Goal: Information Seeking & Learning: Learn about a topic

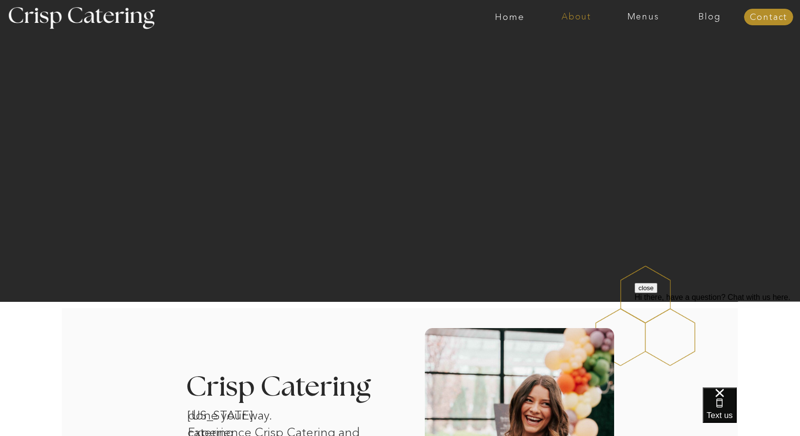
click at [577, 17] on nav "About" at bounding box center [576, 17] width 67 height 10
click at [562, 72] on nav "faq" at bounding box center [575, 69] width 49 height 9
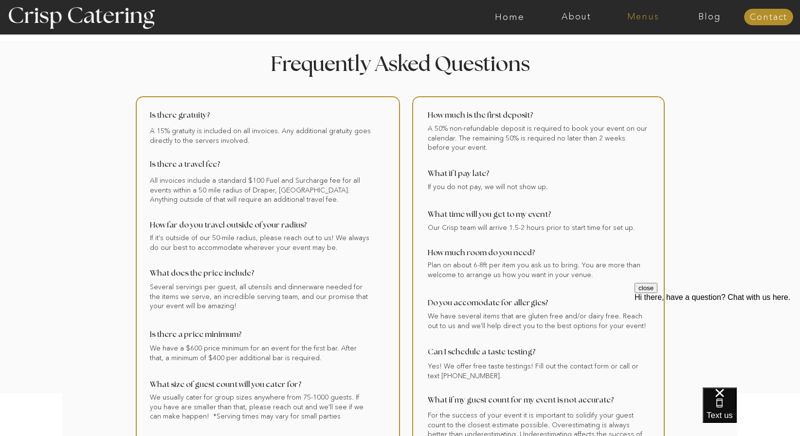
click at [638, 16] on nav "Menus" at bounding box center [643, 17] width 67 height 10
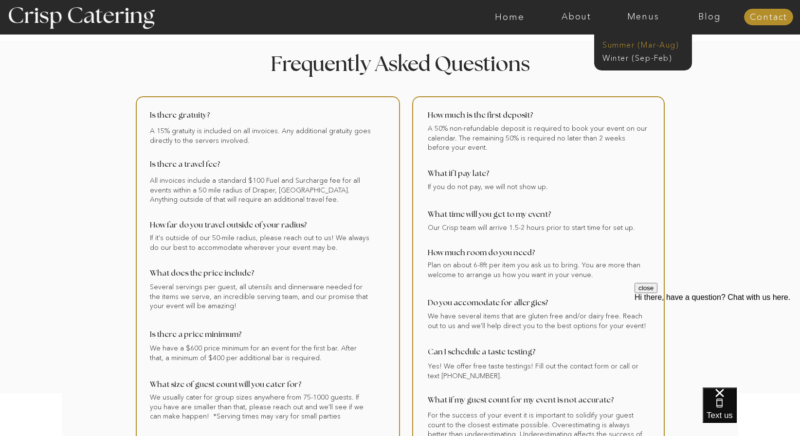
click at [622, 46] on nav "Summer (Mar-Aug)" at bounding box center [645, 43] width 87 height 9
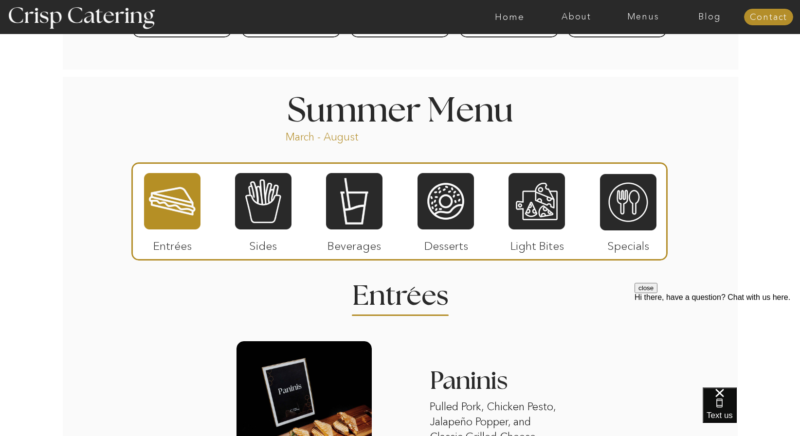
scroll to position [771, 0]
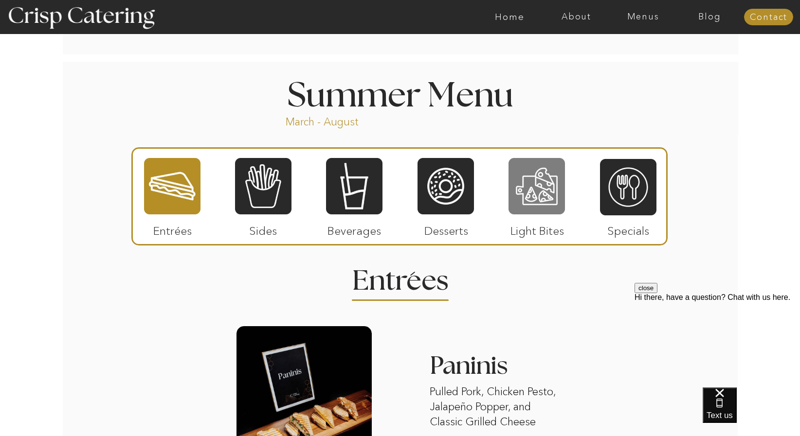
click at [543, 192] on div at bounding box center [536, 186] width 56 height 58
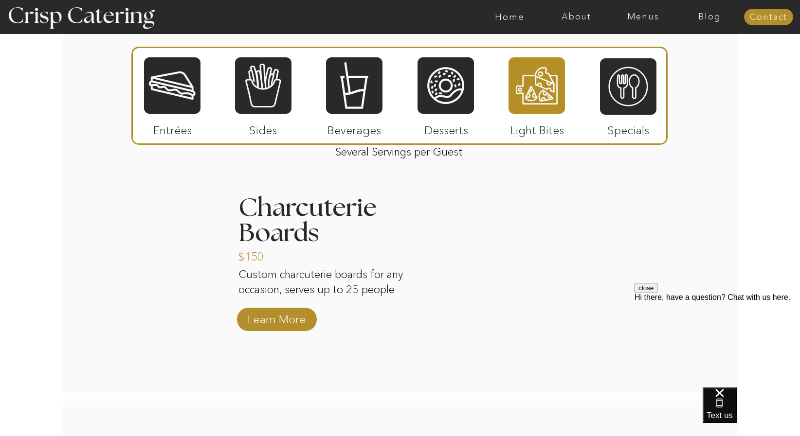
scroll to position [954, 0]
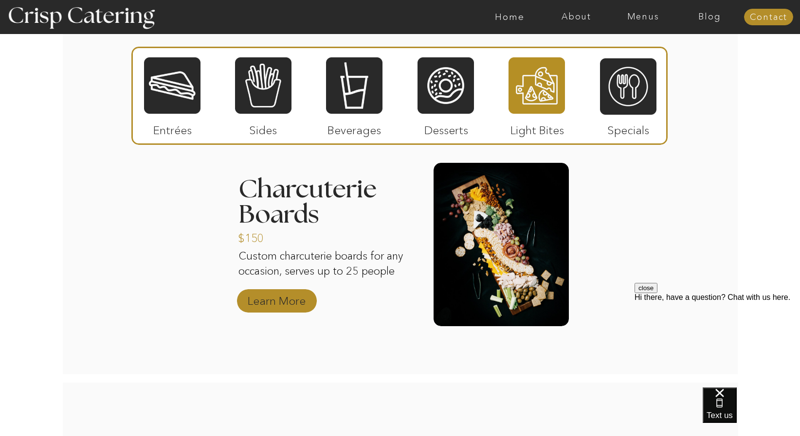
click at [282, 302] on p "Learn More" at bounding box center [276, 299] width 65 height 28
click at [451, 98] on div at bounding box center [445, 85] width 56 height 58
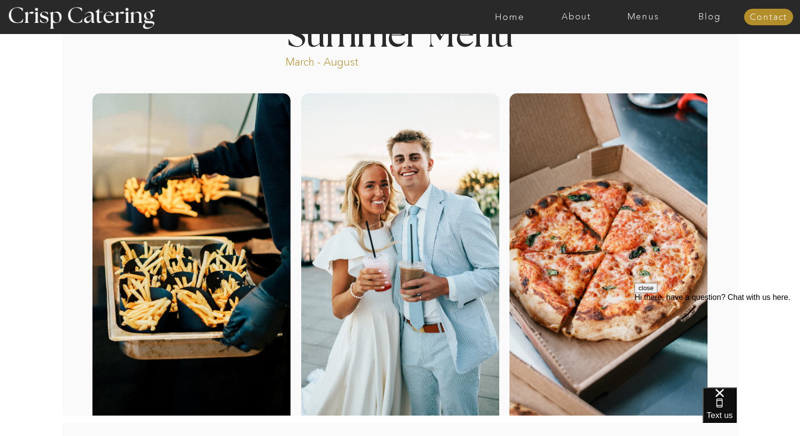
scroll to position [0, 0]
